Goal: Transaction & Acquisition: Purchase product/service

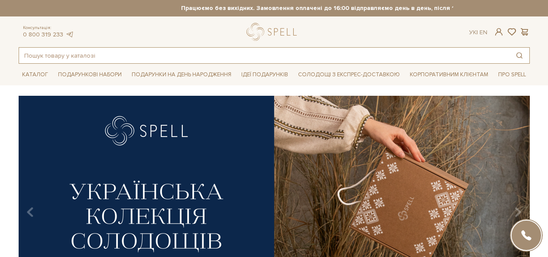
click at [310, 52] on input "text" at bounding box center [264, 56] width 490 height 16
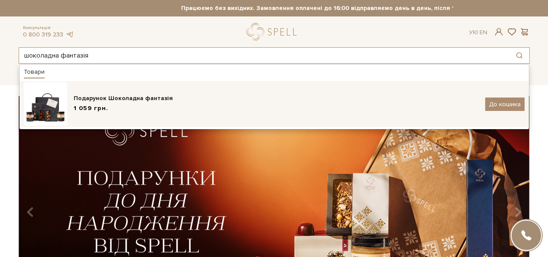
type input "шоколадна фантазія"
click at [196, 108] on div "1 059 грн." at bounding box center [276, 108] width 405 height 9
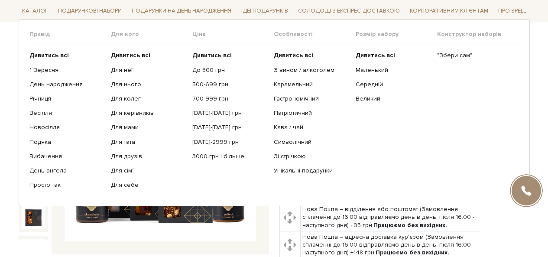
scroll to position [87, 0]
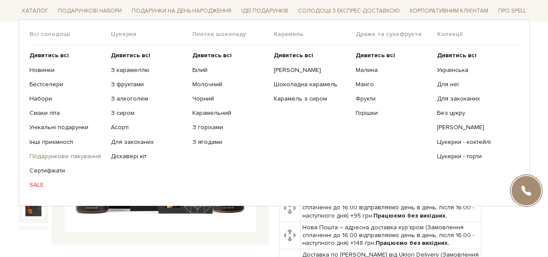
click at [74, 156] on link "Подарункове пакування" at bounding box center [66, 156] width 75 height 8
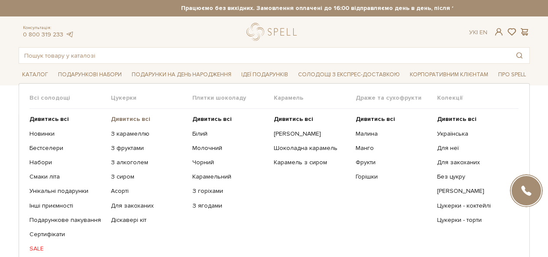
click at [126, 119] on b "Дивитись всі" at bounding box center [130, 118] width 39 height 7
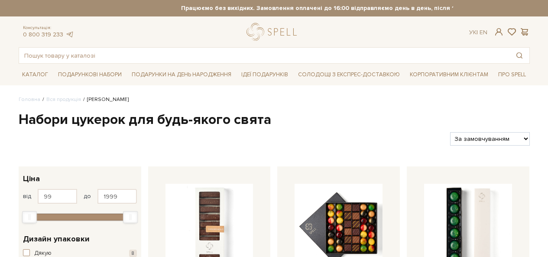
select select "[URL][DOMAIN_NAME]"
click at [450, 132] on select "За замовчуванням За Ціною (зростання) За Ціною (зменшення) Новинки За популярні…" at bounding box center [489, 138] width 79 height 13
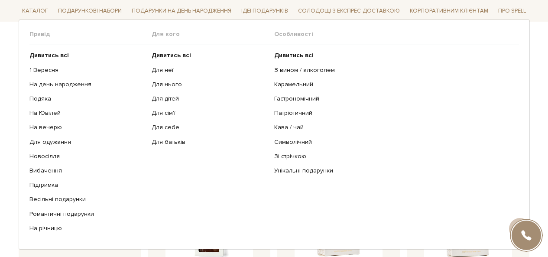
scroll to position [181, 0]
